Goal: Transaction & Acquisition: Purchase product/service

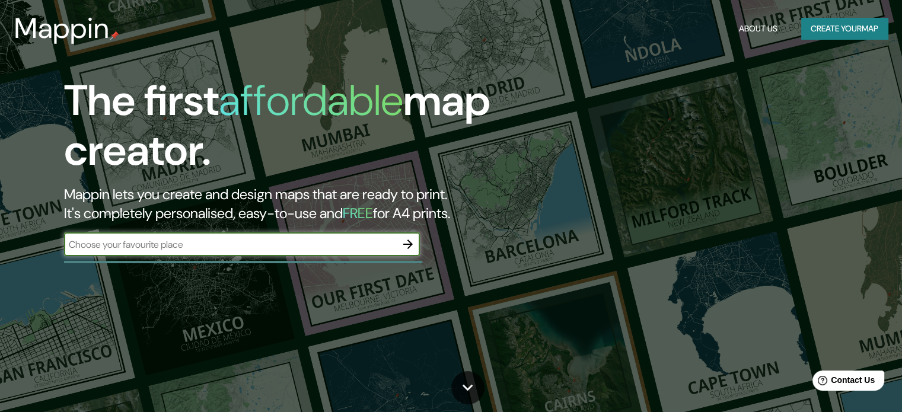
click at [262, 241] on input "text" at bounding box center [230, 245] width 332 height 14
type input "peru - huancayo - viques"
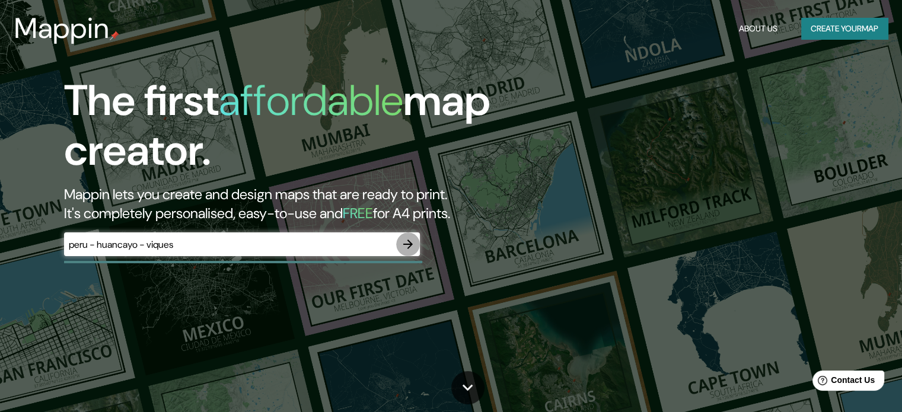
click at [407, 246] on icon "button" at bounding box center [408, 244] width 14 height 14
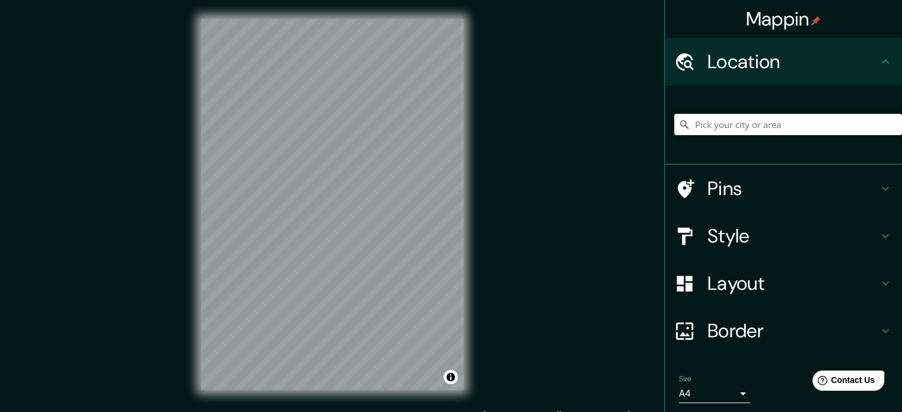
click at [731, 185] on h4 "Pins" at bounding box center [793, 189] width 171 height 24
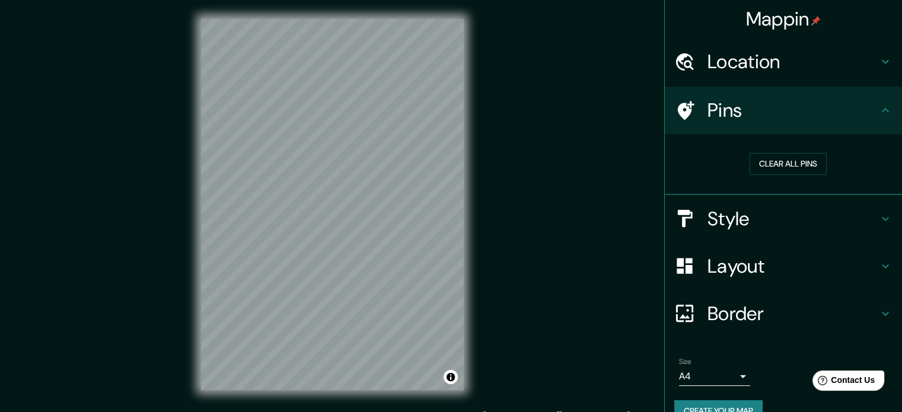
click at [745, 218] on h4 "Style" at bounding box center [793, 219] width 171 height 24
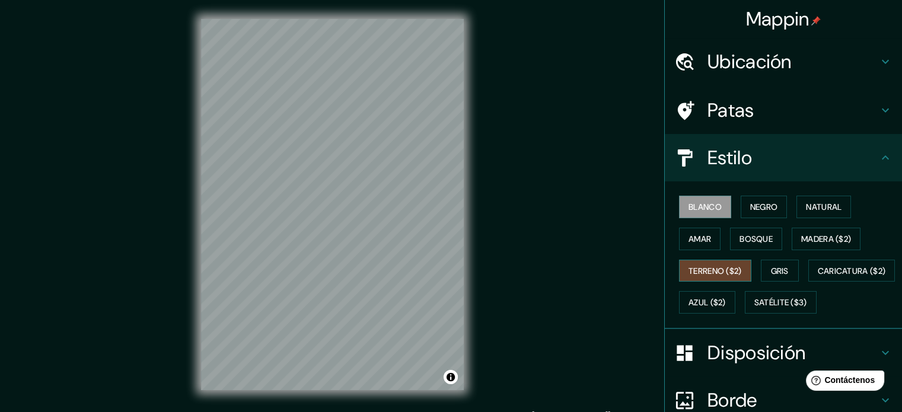
click at [726, 270] on font "Terreno ($2)" at bounding box center [715, 271] width 53 height 11
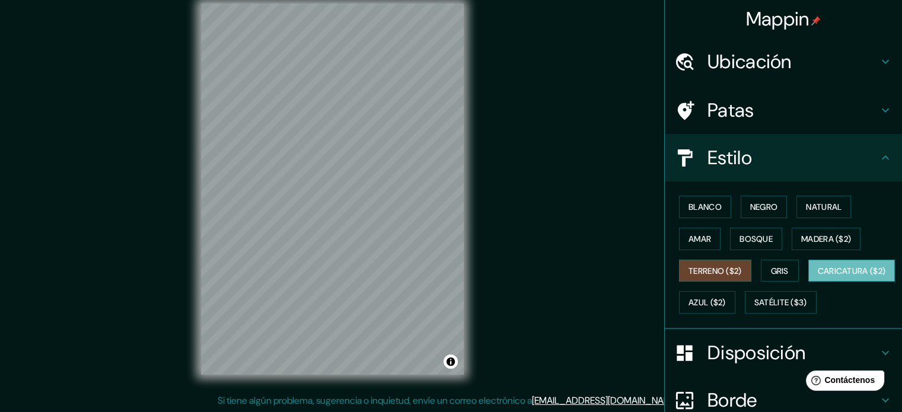
click at [818, 276] on font "Caricatura ($2)" at bounding box center [852, 271] width 68 height 11
click at [771, 272] on font "Gris" at bounding box center [780, 271] width 18 height 11
click at [718, 273] on font "Terreno ($2)" at bounding box center [715, 271] width 53 height 11
drag, startPoint x: 705, startPoint y: 305, endPoint x: 629, endPoint y: 295, distance: 76.6
click at [818, 276] on font "Caricatura ($2)" at bounding box center [852, 271] width 68 height 11
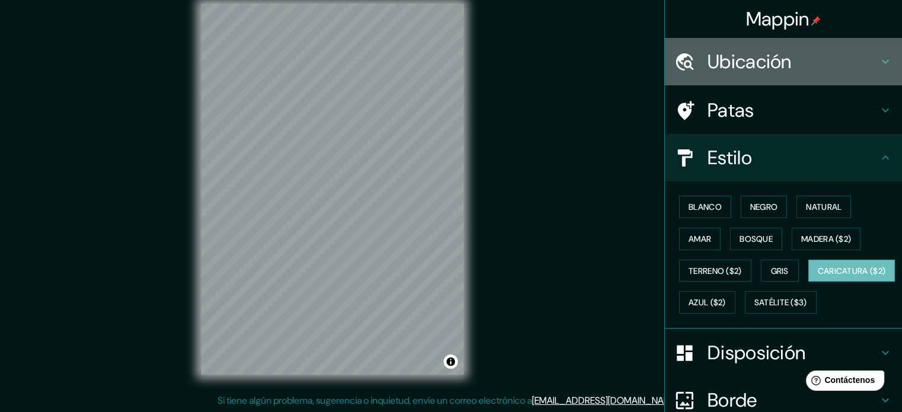
click at [780, 62] on font "Ubicación" at bounding box center [750, 61] width 84 height 25
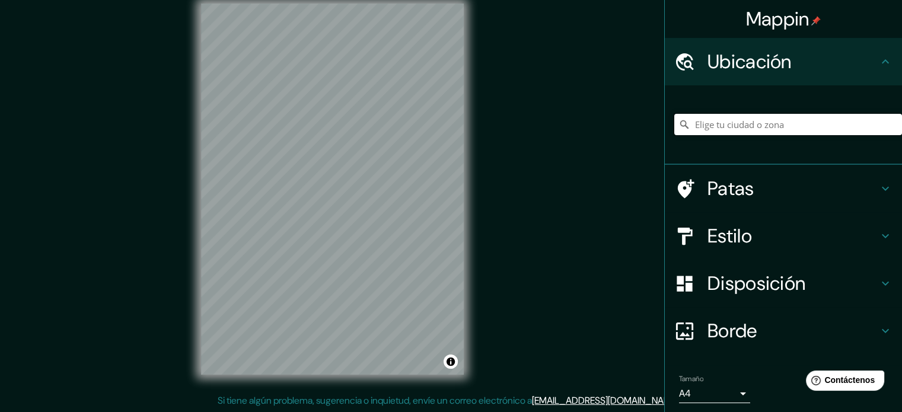
click at [755, 121] on input "Elige tu ciudad o zona" at bounding box center [789, 124] width 228 height 21
type input "Viques, [GEOGRAPHIC_DATA], [GEOGRAPHIC_DATA]"
click at [598, 123] on div "Mappin Ubicación Viques, [GEOGRAPHIC_DATA], [GEOGRAPHIC_DATA] [GEOGRAPHIC_DATA]…" at bounding box center [451, 199] width 902 height 428
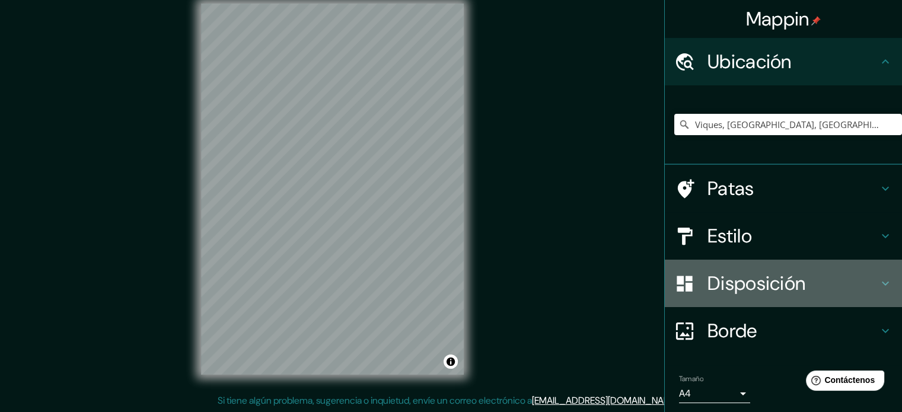
click at [784, 282] on font "Disposición" at bounding box center [757, 283] width 98 height 25
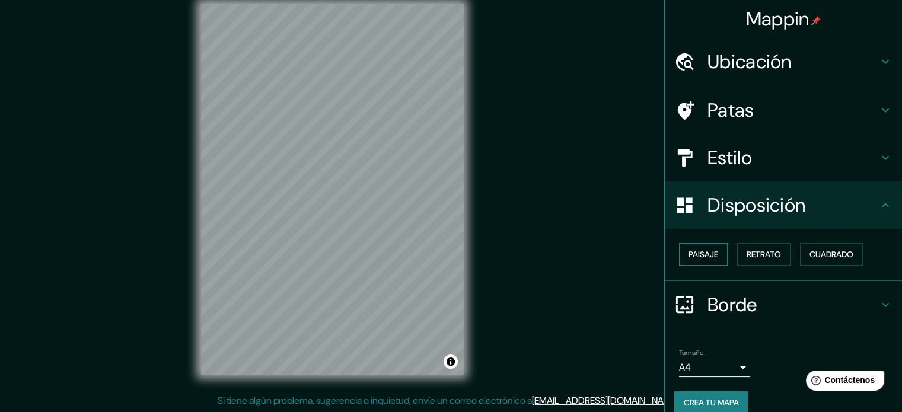
click at [695, 259] on font "Paisaje" at bounding box center [704, 254] width 30 height 11
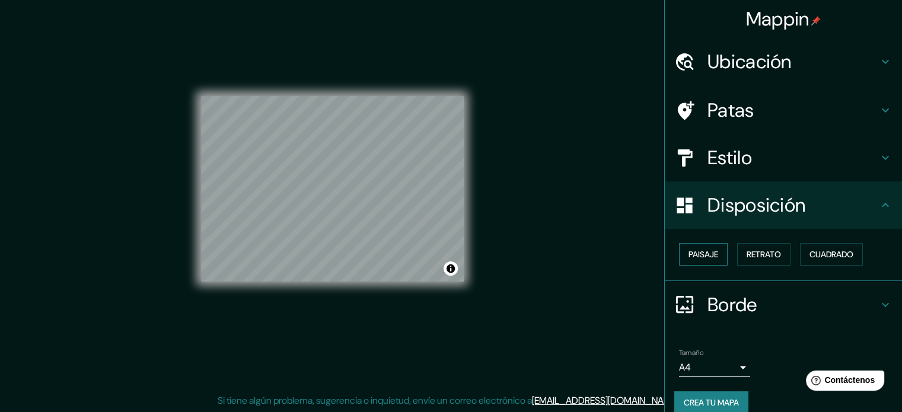
click at [695, 259] on font "Paisaje" at bounding box center [704, 254] width 30 height 11
click at [772, 245] on button "Retrato" at bounding box center [763, 254] width 53 height 23
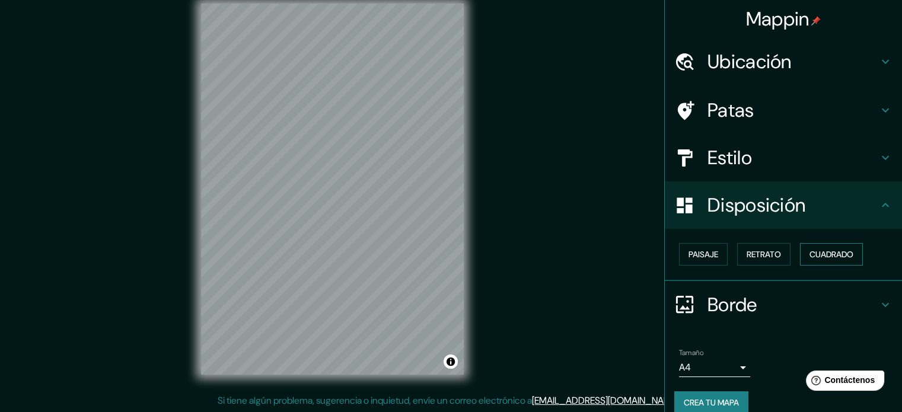
click at [822, 252] on font "Cuadrado" at bounding box center [832, 254] width 44 height 11
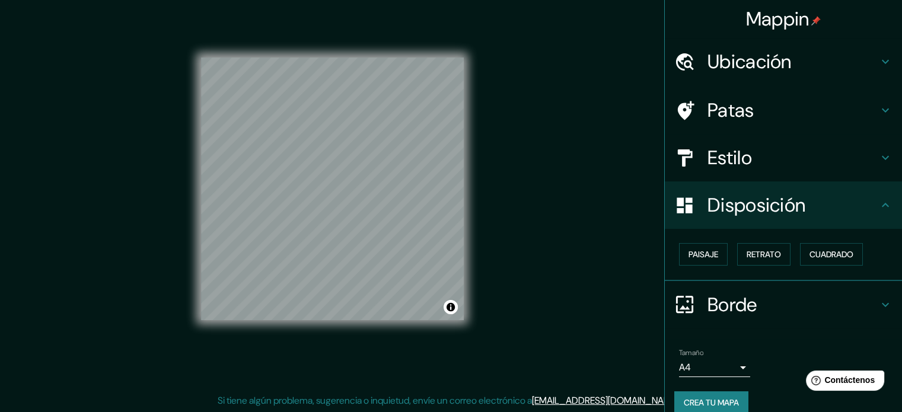
drag, startPoint x: 701, startPoint y: 256, endPoint x: 724, endPoint y: 249, distance: 24.4
click at [701, 256] on font "Paisaje" at bounding box center [704, 254] width 30 height 11
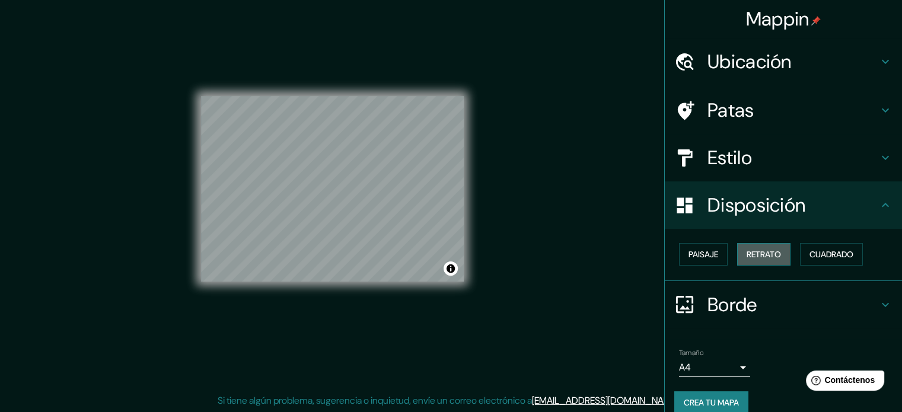
click at [759, 247] on font "Retrato" at bounding box center [764, 254] width 34 height 15
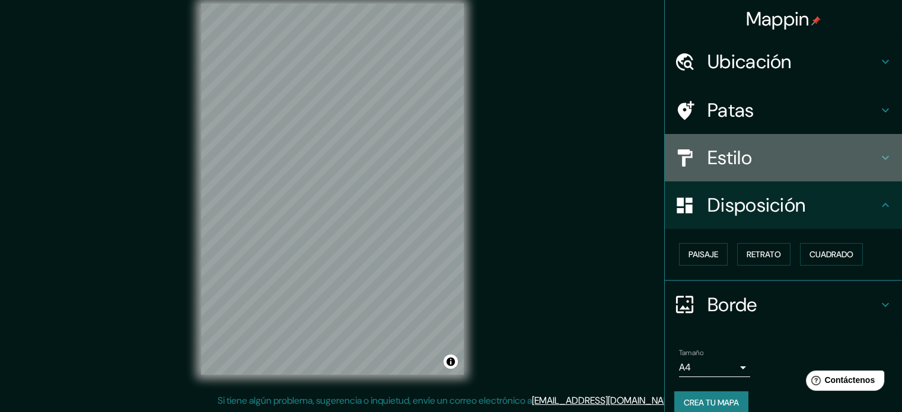
click at [758, 147] on h4 "Estilo" at bounding box center [793, 158] width 171 height 24
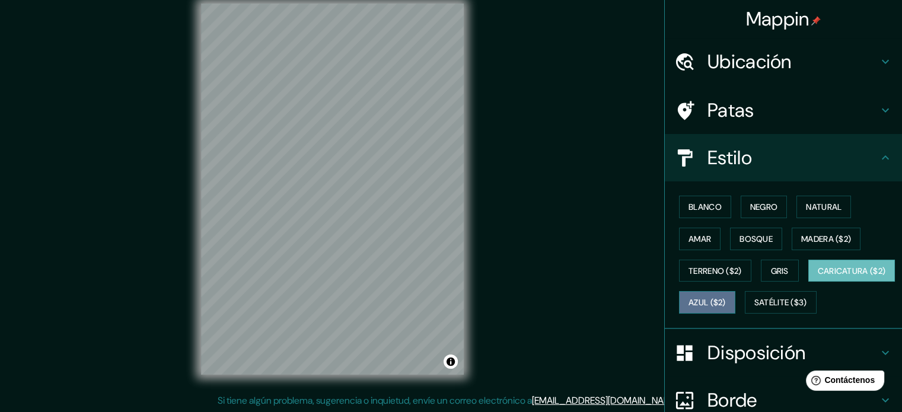
click at [726, 307] on font "Azul ($2)" at bounding box center [707, 302] width 37 height 15
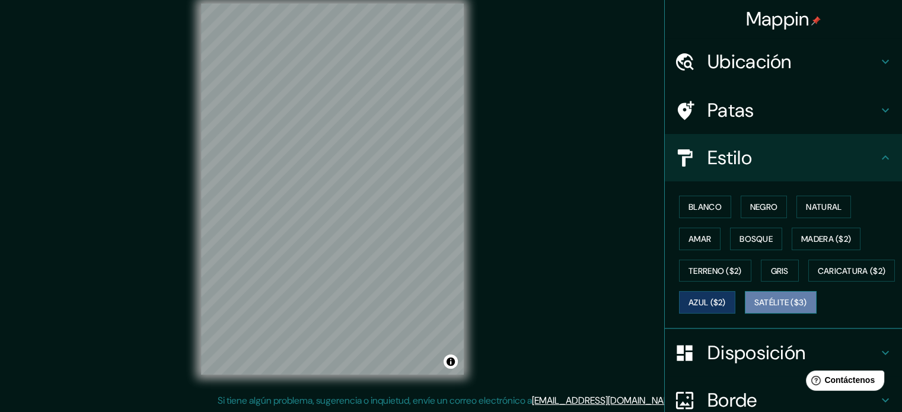
click at [755, 309] on font "Satélite ($3)" at bounding box center [781, 303] width 53 height 11
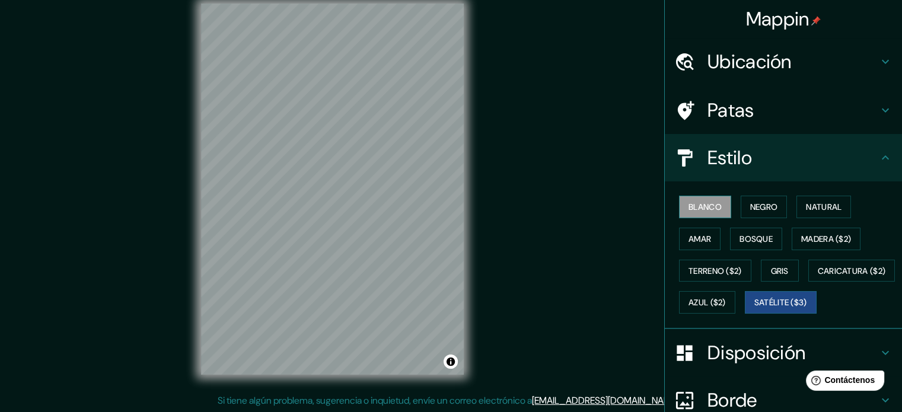
click at [699, 202] on font "Blanco" at bounding box center [705, 207] width 33 height 11
click at [761, 208] on font "Negro" at bounding box center [765, 207] width 28 height 11
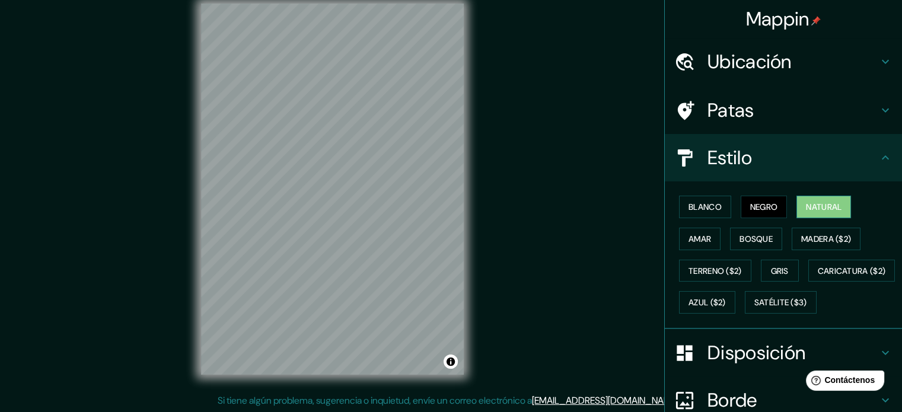
click at [819, 211] on font "Natural" at bounding box center [824, 207] width 36 height 11
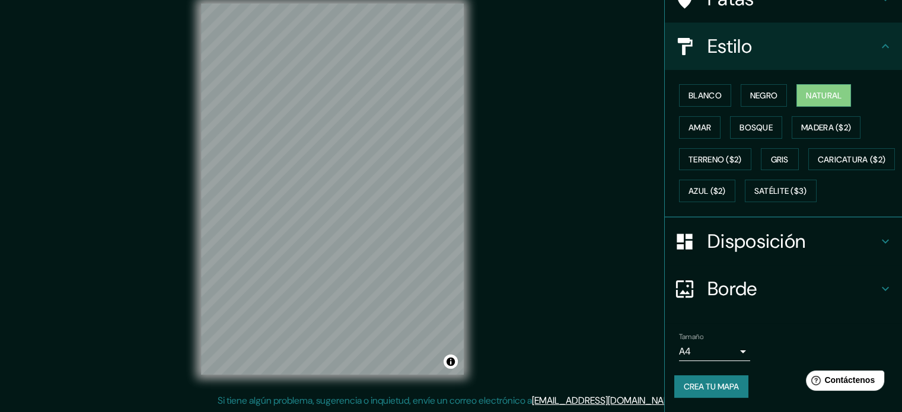
scroll to position [140, 0]
